Goal: Find specific page/section: Find specific page/section

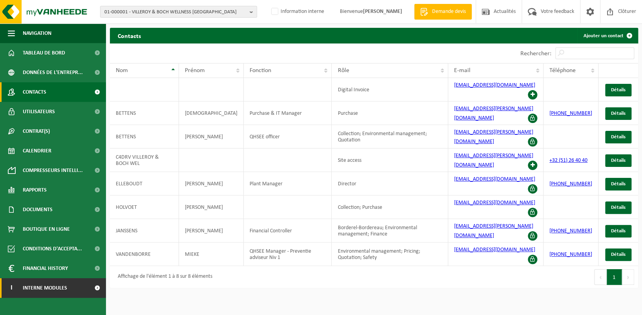
click at [59, 286] on span "Interne modules" at bounding box center [45, 289] width 44 height 20
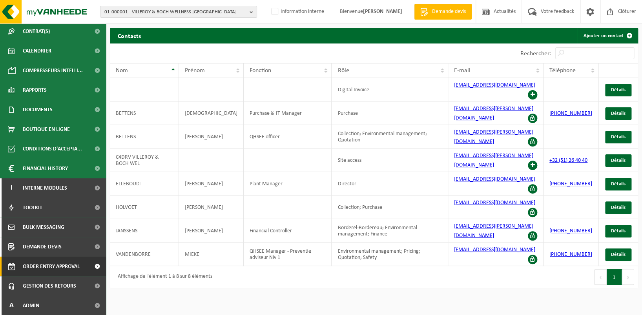
scroll to position [100, 0]
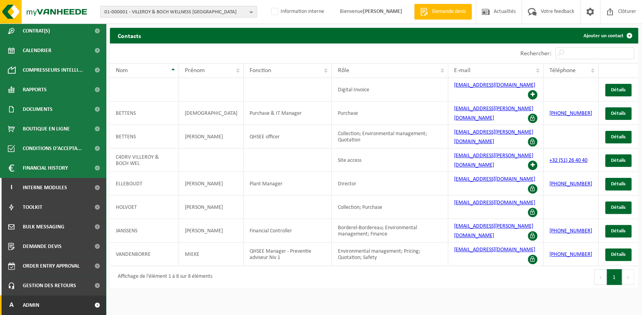
click at [56, 303] on link "A Admin" at bounding box center [53, 306] width 106 height 20
click at [71, 304] on link "A Admin" at bounding box center [53, 306] width 106 height 20
click at [88, 306] on span at bounding box center [97, 306] width 18 height 20
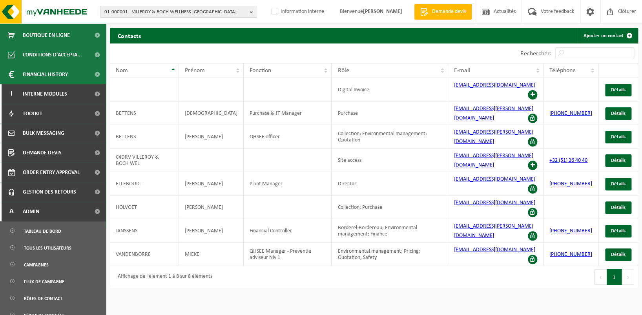
scroll to position [205, 0]
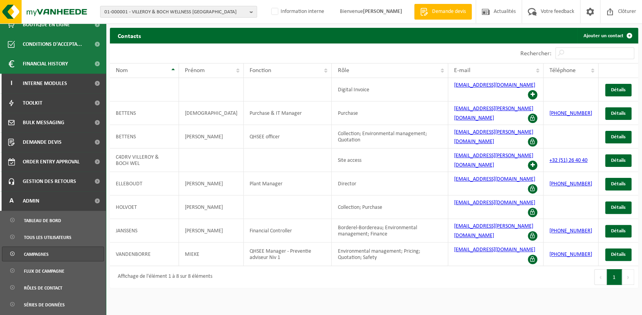
click at [60, 257] on link "Campagnes" at bounding box center [53, 254] width 102 height 15
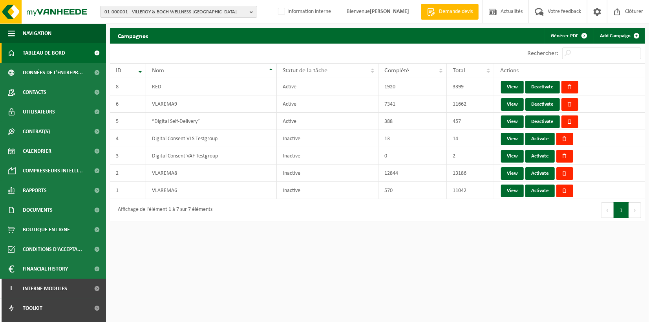
click at [32, 54] on span "Tableau de bord" at bounding box center [44, 53] width 42 height 20
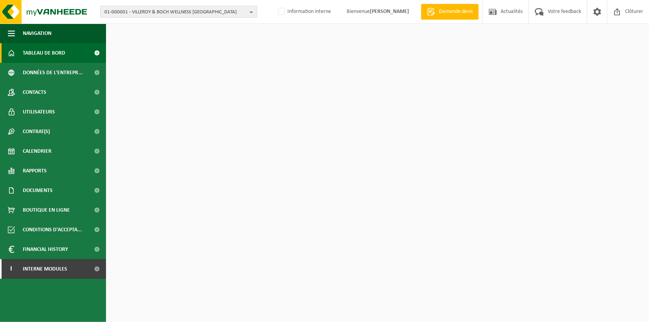
click at [252, 10] on b "button" at bounding box center [253, 11] width 7 height 11
click at [202, 26] on input "text" at bounding box center [178, 25] width 153 height 10
type input "01-000010"
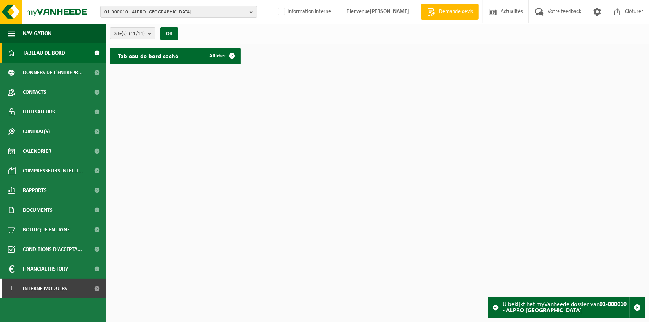
click at [55, 54] on span "Tableau de bord" at bounding box center [44, 53] width 42 height 20
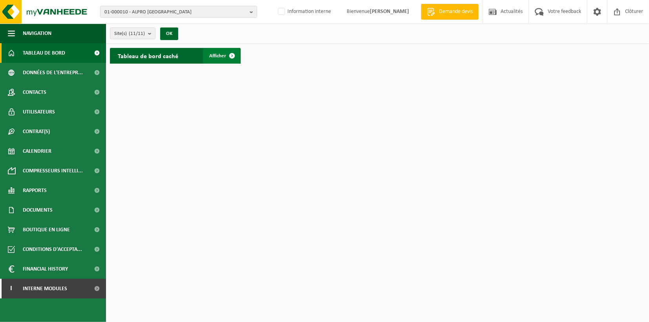
click at [227, 54] on span at bounding box center [232, 56] width 16 height 16
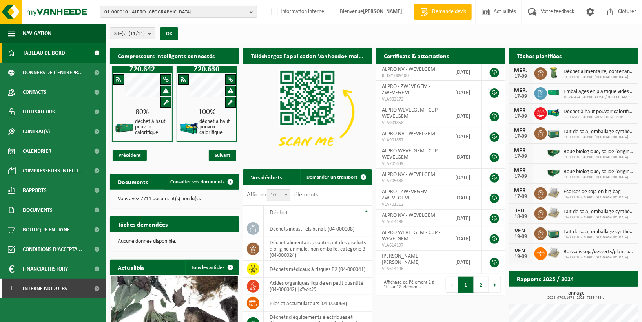
click at [251, 13] on b "button" at bounding box center [253, 11] width 7 height 11
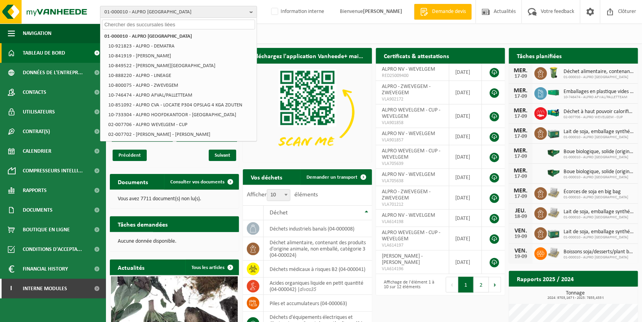
click at [159, 10] on span "01-000010 - ALPRO NV" at bounding box center [175, 12] width 142 height 12
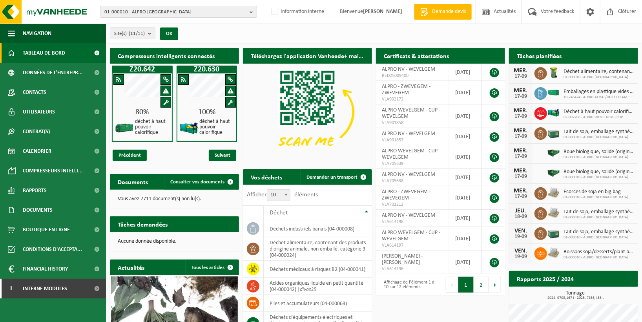
click at [253, 14] on b "button" at bounding box center [253, 11] width 7 height 11
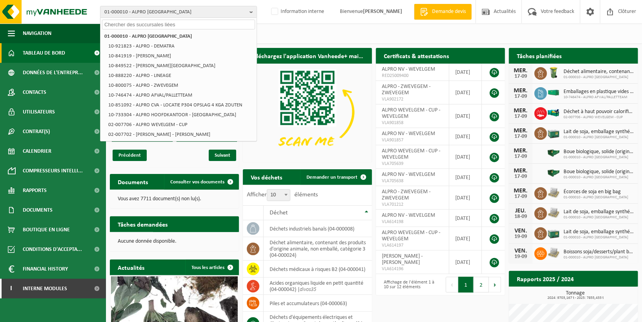
click at [182, 25] on input "text" at bounding box center [178, 25] width 153 height 10
paste input "10-773329"
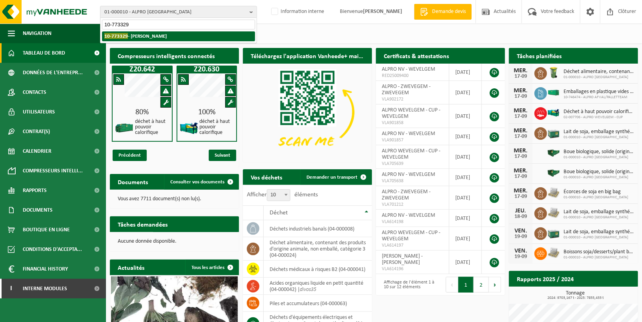
type input "10-773329"
click at [172, 33] on li "10-773329 - LECLERC CARVIN" at bounding box center [178, 36] width 153 height 10
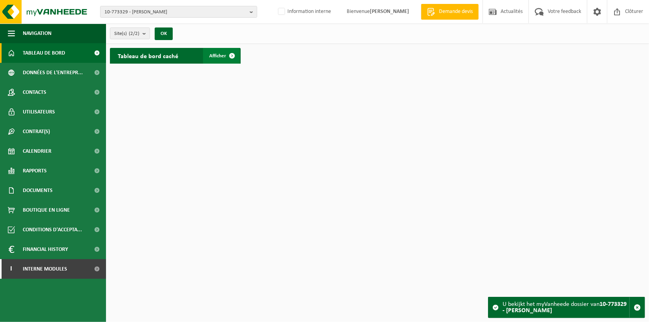
click at [217, 56] on span "Afficher" at bounding box center [217, 55] width 17 height 5
